Goal: Transaction & Acquisition: Purchase product/service

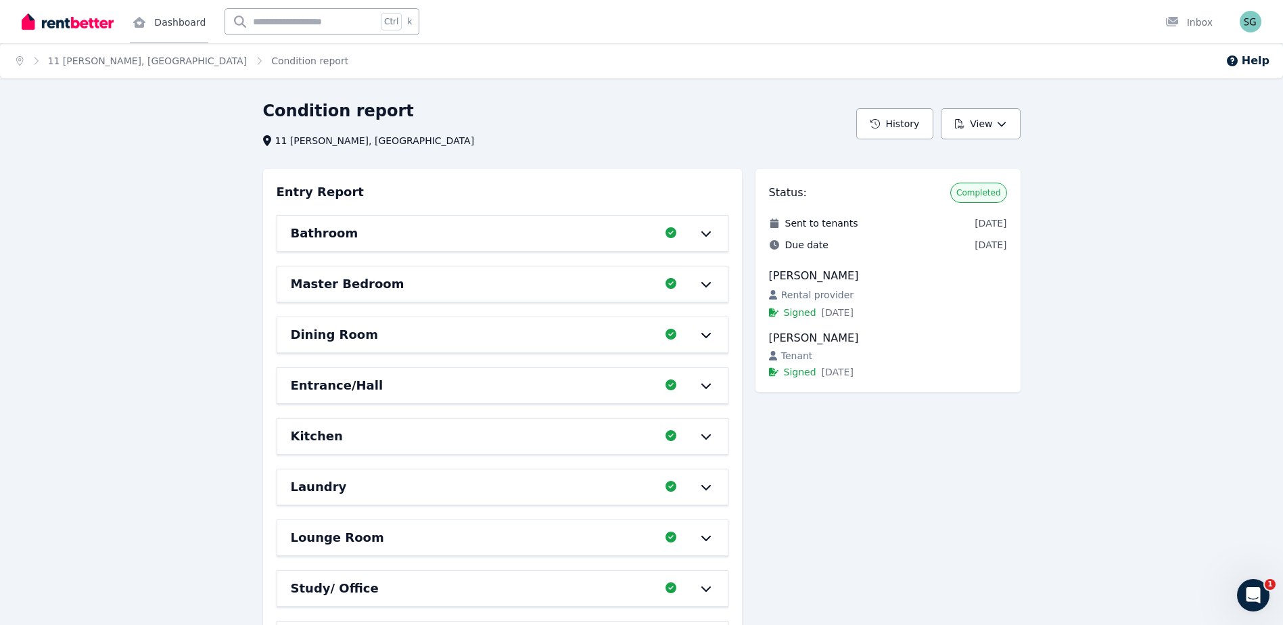
click at [170, 25] on link "Dashboard" at bounding box center [169, 21] width 78 height 43
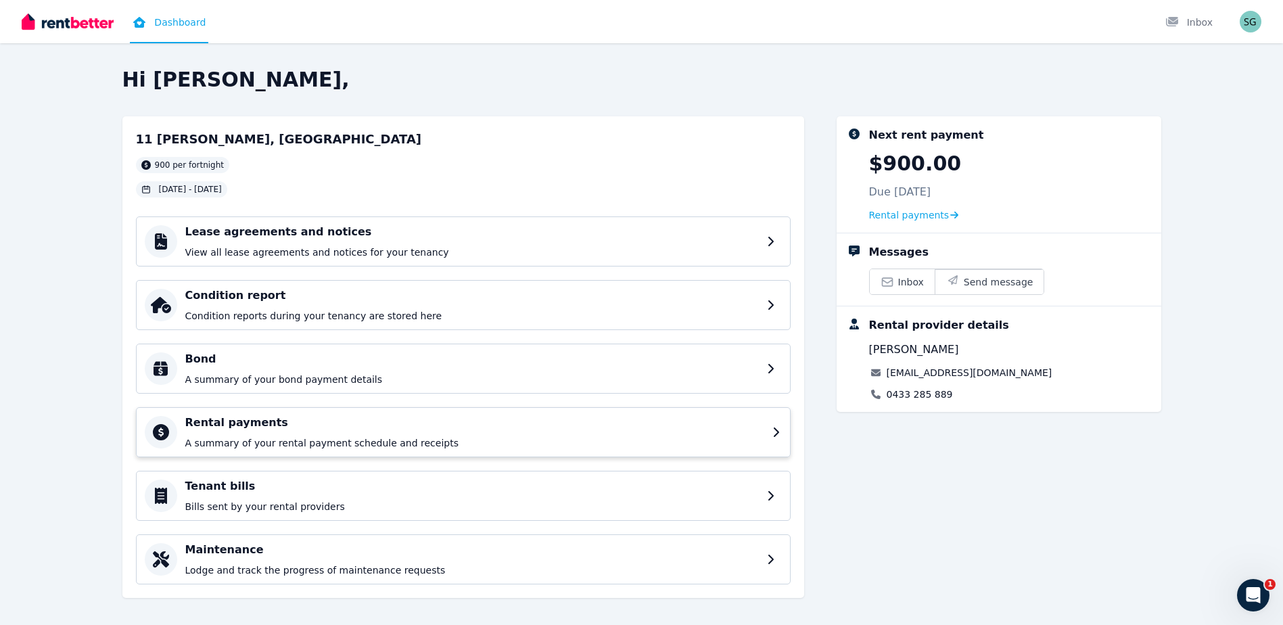
click at [369, 431] on div "Rental payments A summary of your rental payment schedule and receipts" at bounding box center [474, 432] width 579 height 35
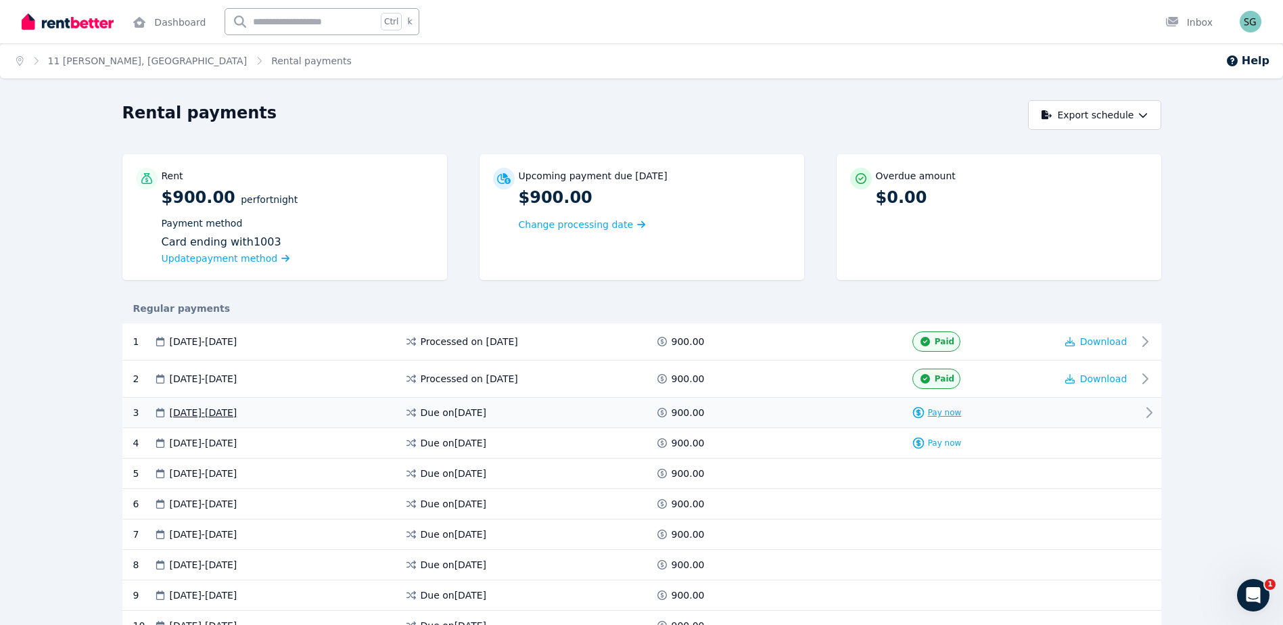
click at [955, 412] on span "Pay now" at bounding box center [945, 412] width 34 height 11
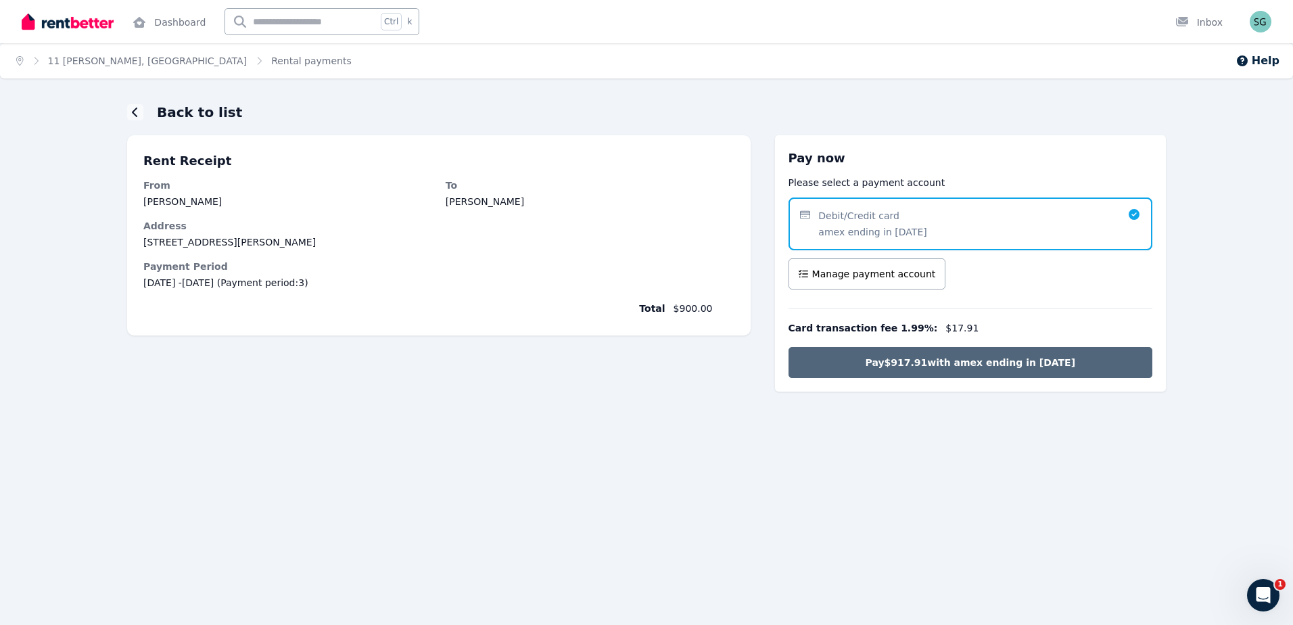
click at [1028, 358] on span "Pay $917.91 with amex ending in [DATE]" at bounding box center [971, 363] width 210 height 14
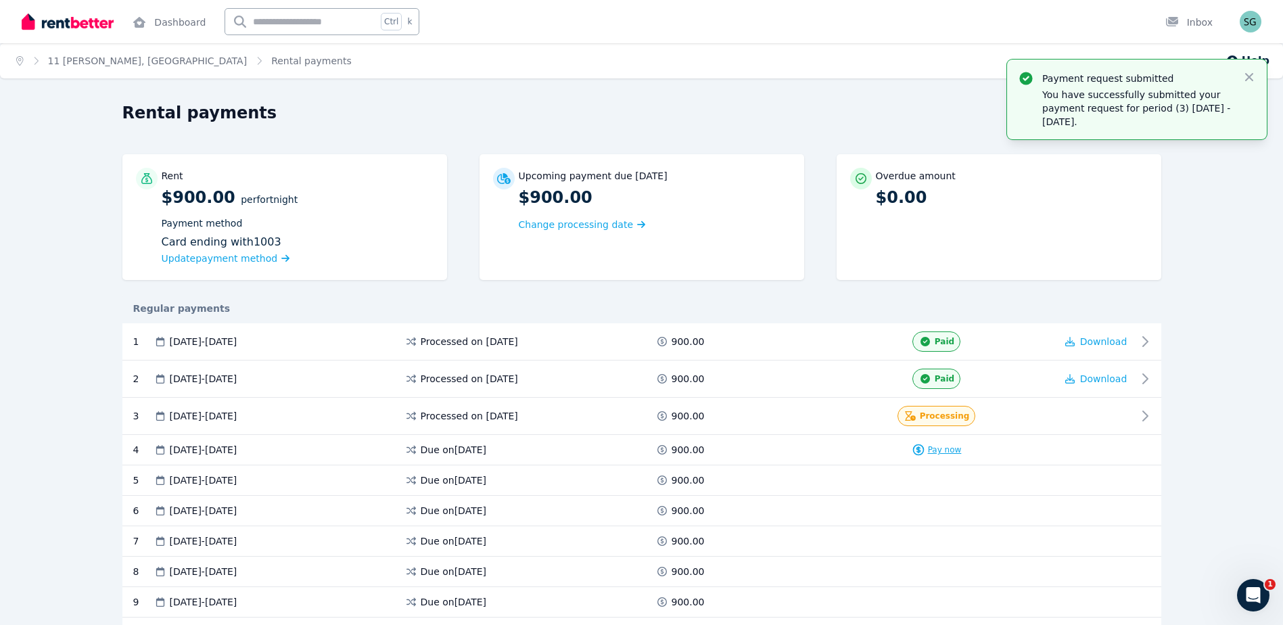
click at [948, 445] on span "Pay now" at bounding box center [945, 449] width 34 height 11
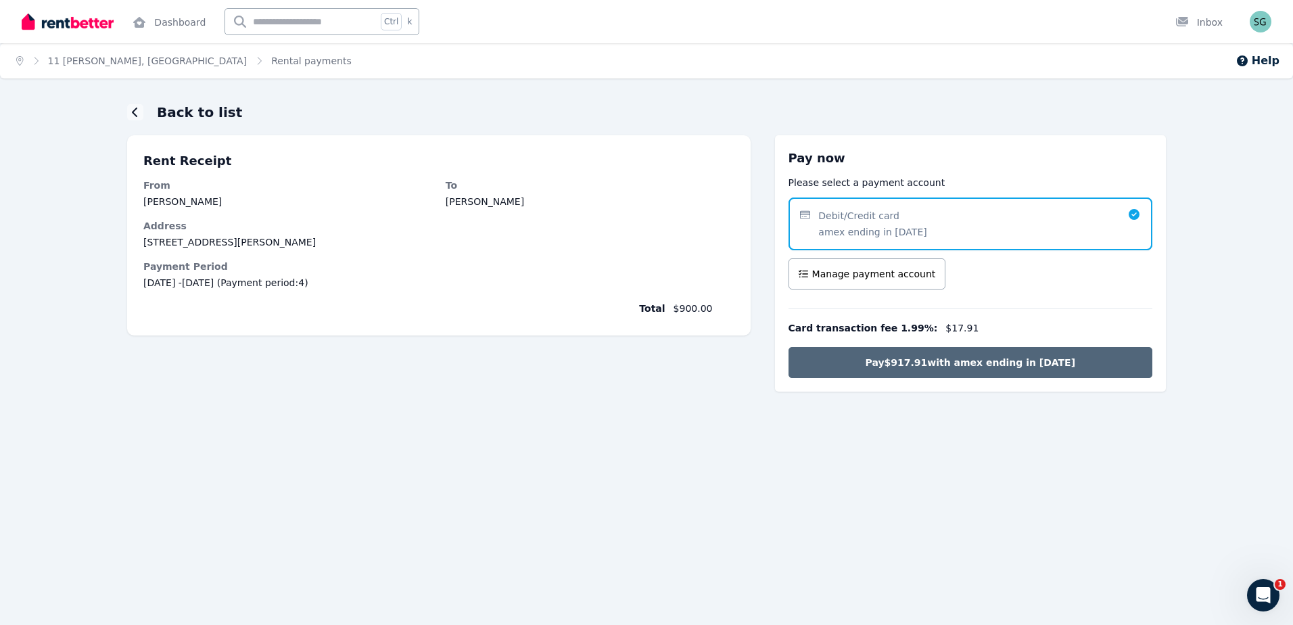
click at [995, 364] on span "Pay $917.91 with amex ending in [DATE]" at bounding box center [971, 363] width 210 height 14
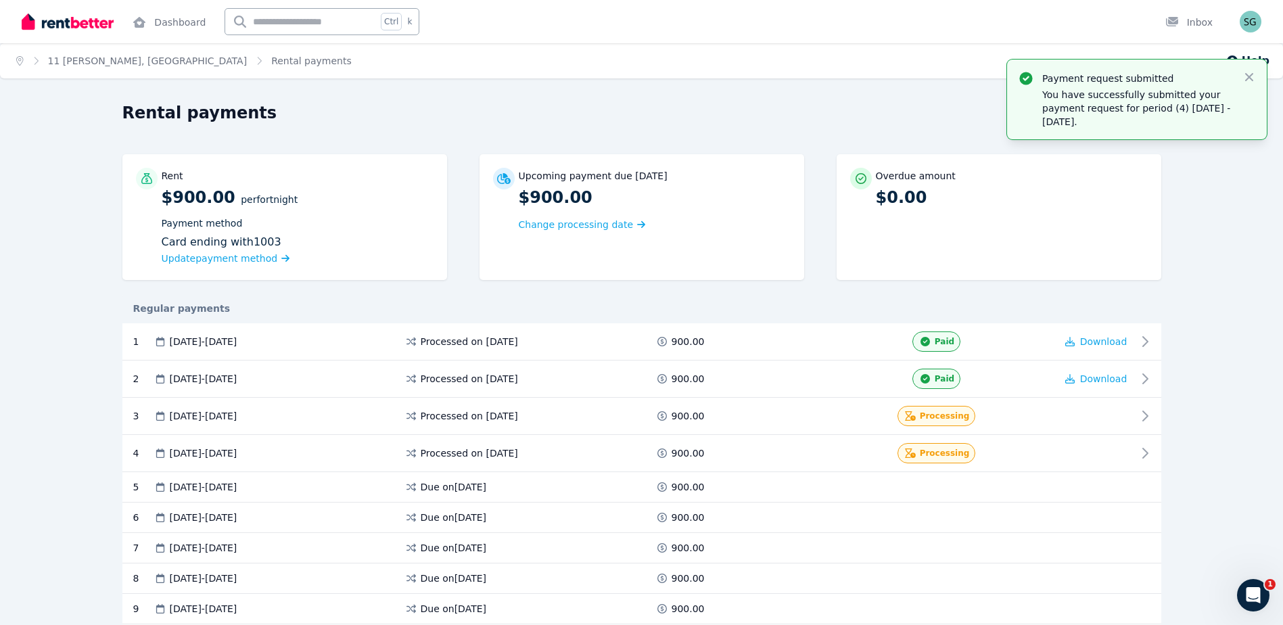
scroll to position [113, 0]
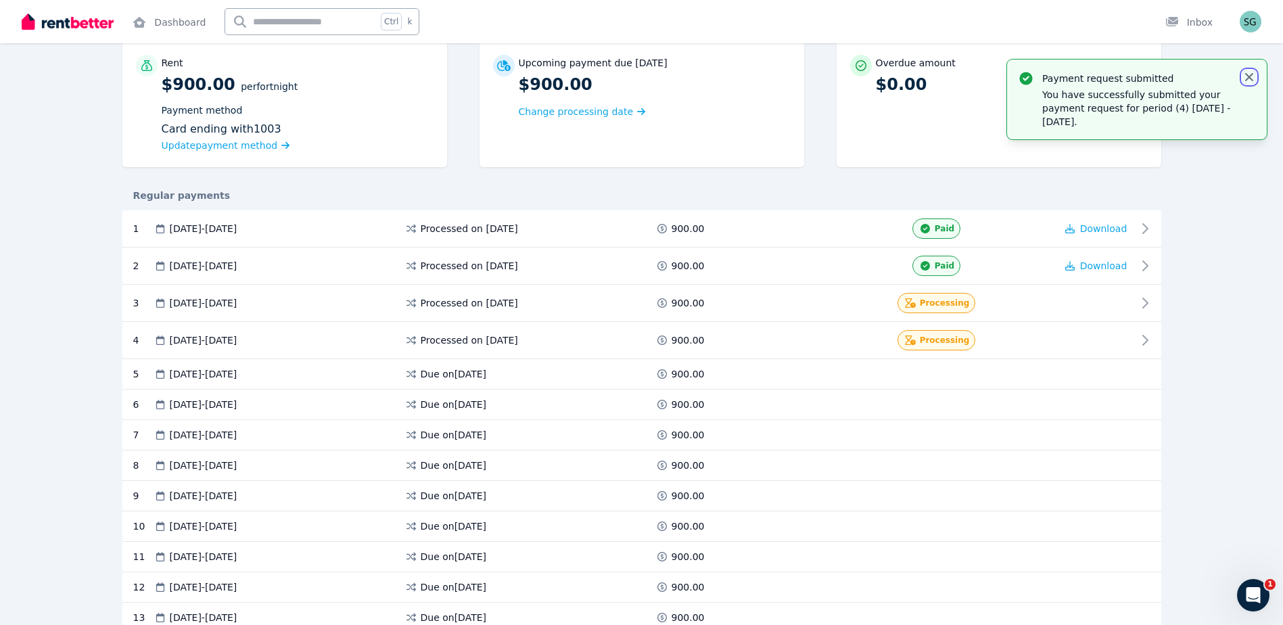
click at [1255, 74] on icon "button" at bounding box center [1249, 77] width 14 height 14
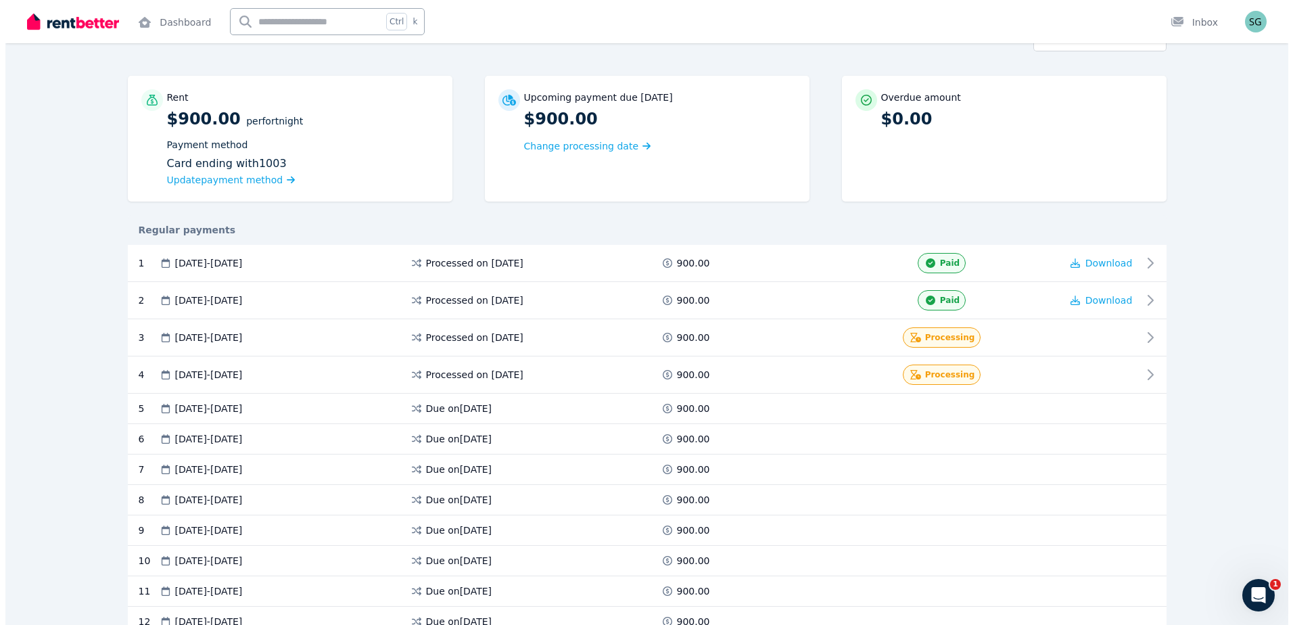
scroll to position [0, 0]
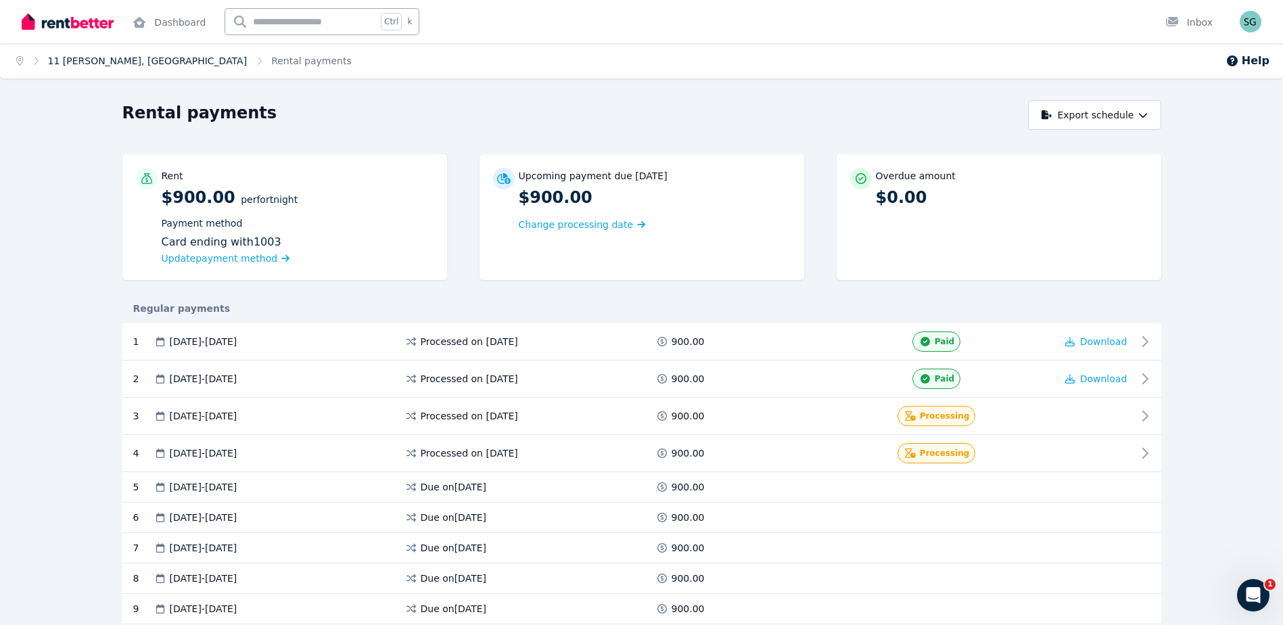
click at [149, 59] on link "11 [PERSON_NAME], [GEOGRAPHIC_DATA]" at bounding box center [148, 60] width 200 height 11
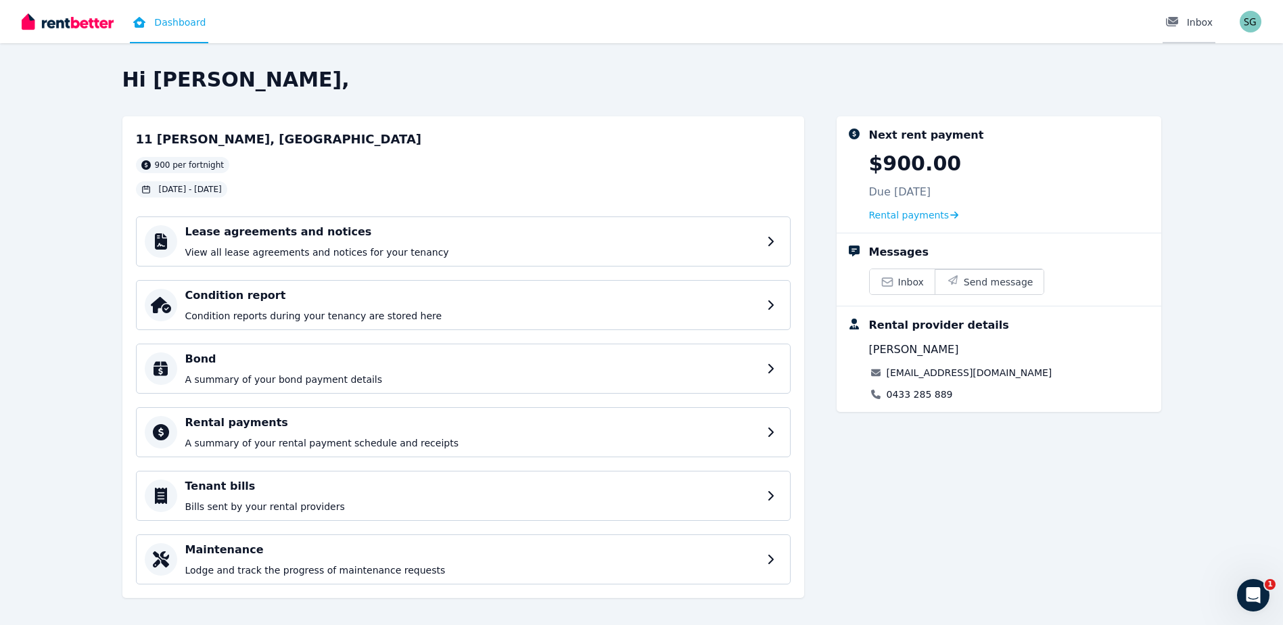
click at [1205, 18] on div "Inbox" at bounding box center [1188, 23] width 47 height 14
